Goal: Check status: Check status

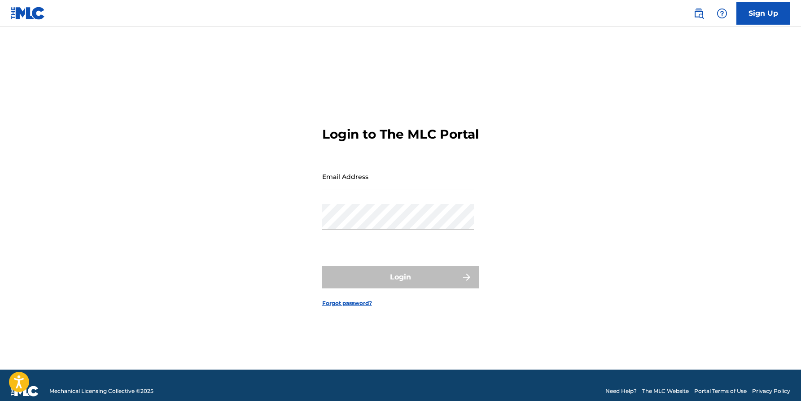
click at [381, 186] on input "Email Address" at bounding box center [398, 177] width 152 height 26
type input "[EMAIL_ADDRESS][DOMAIN_NAME]"
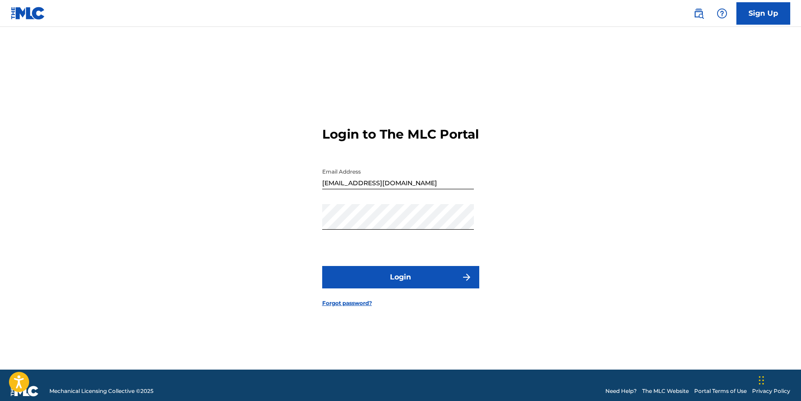
click at [383, 289] on button "Login" at bounding box center [400, 277] width 157 height 22
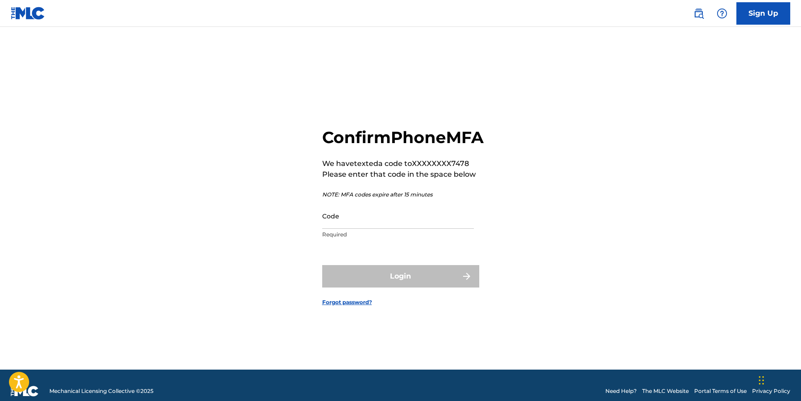
click at [408, 229] on input "Code" at bounding box center [398, 216] width 152 height 26
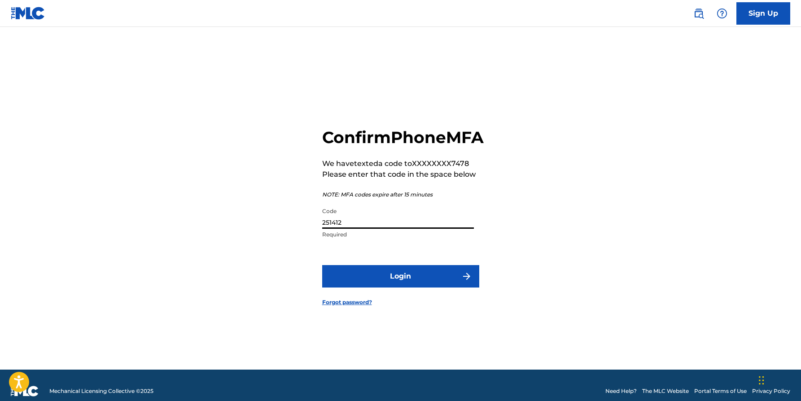
type input "251412"
click at [322, 265] on button "Login" at bounding box center [400, 276] width 157 height 22
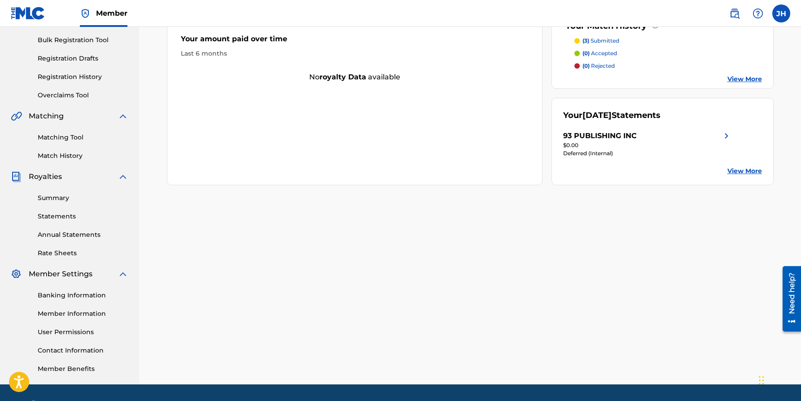
scroll to position [121, 0]
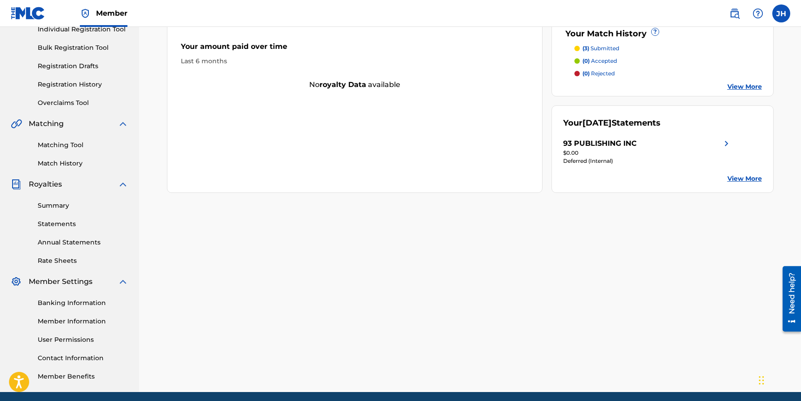
click at [736, 174] on link "View More" at bounding box center [744, 178] width 35 height 9
